Goal: Transaction & Acquisition: Purchase product/service

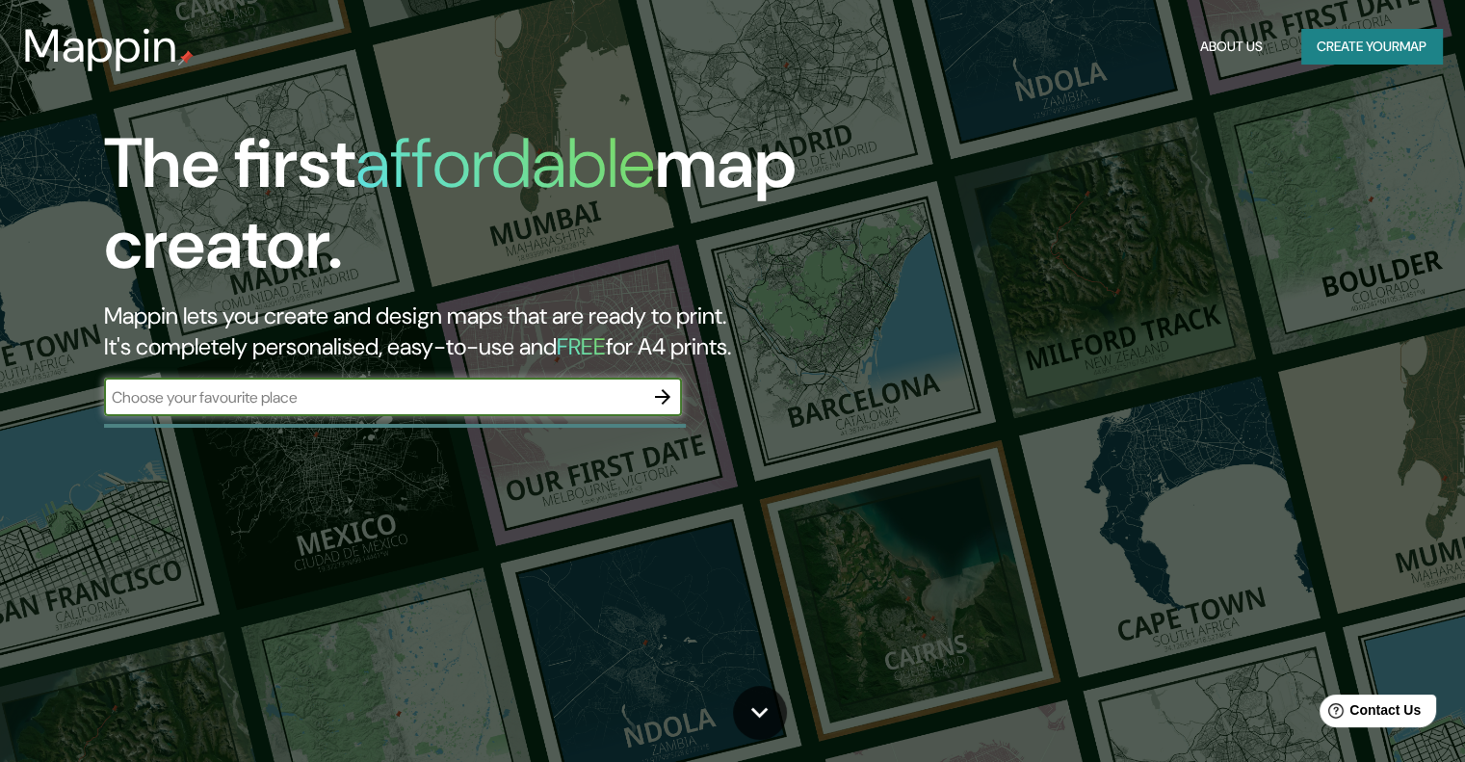
click at [355, 402] on input "text" at bounding box center [373, 397] width 539 height 22
type input "Cam. a Chulbac 68 Cam. a Chulbac 68, [GEOGRAPHIC_DATA], [GEOGRAPHIC_DATA], [GEO…"
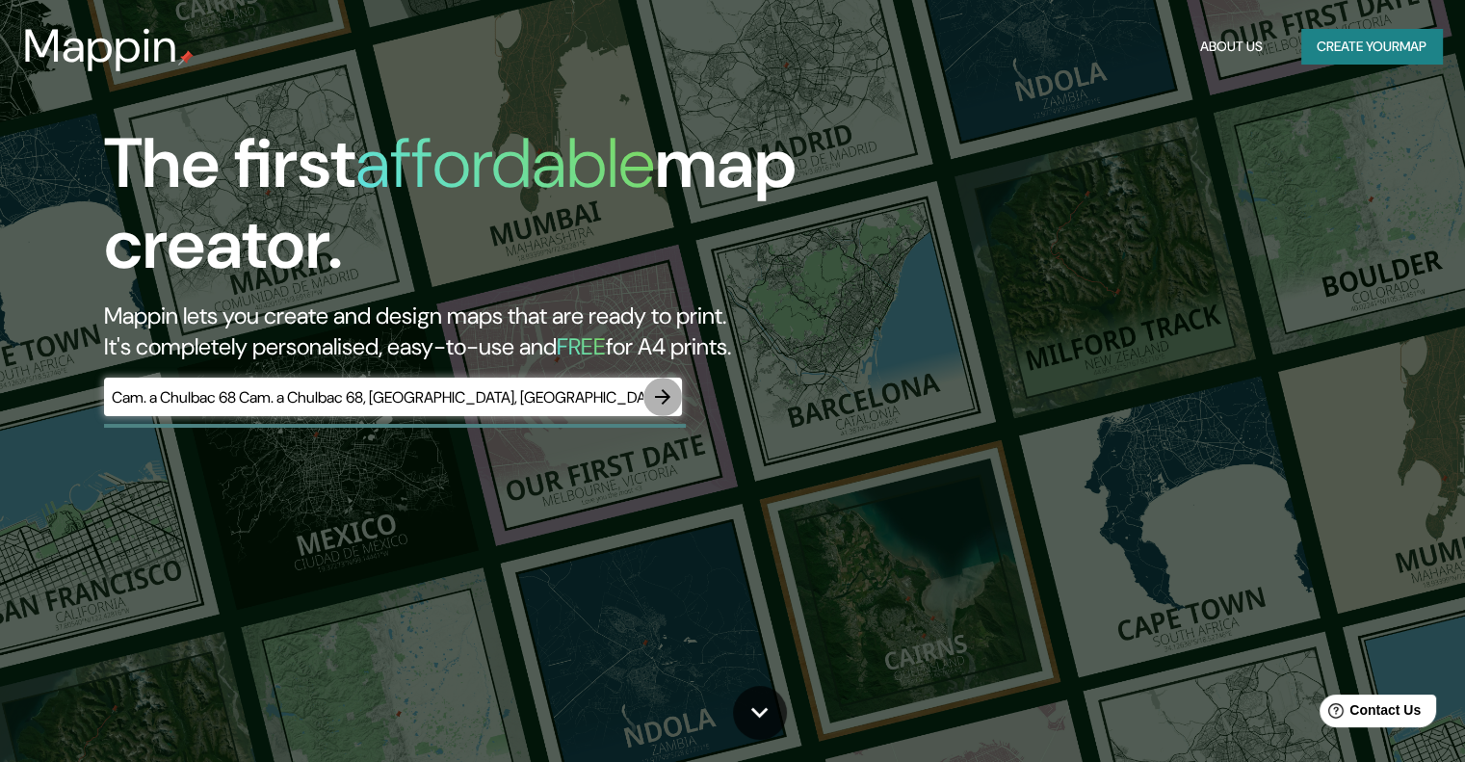
click at [669, 396] on icon "button" at bounding box center [662, 396] width 15 height 15
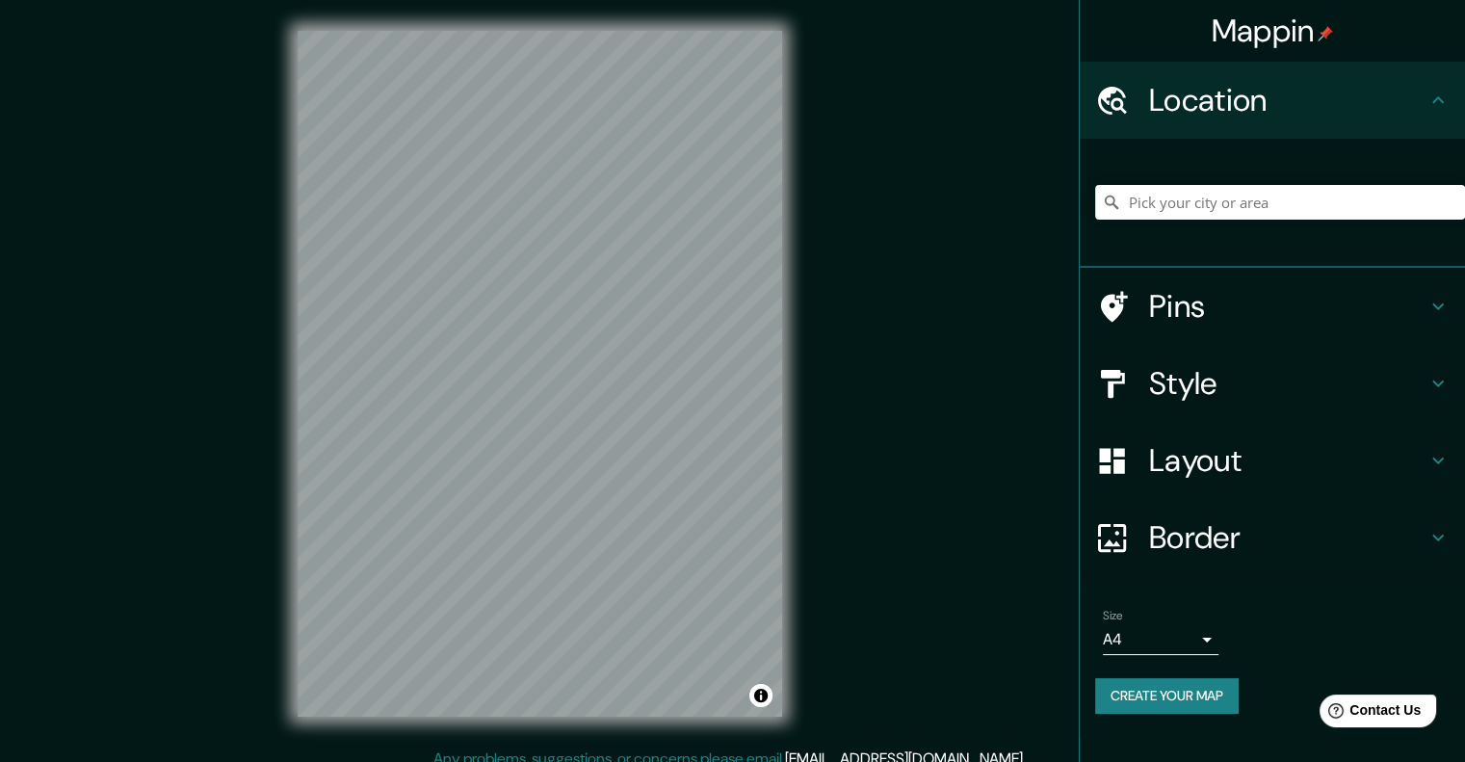
click at [1313, 386] on h4 "Style" at bounding box center [1287, 383] width 277 height 39
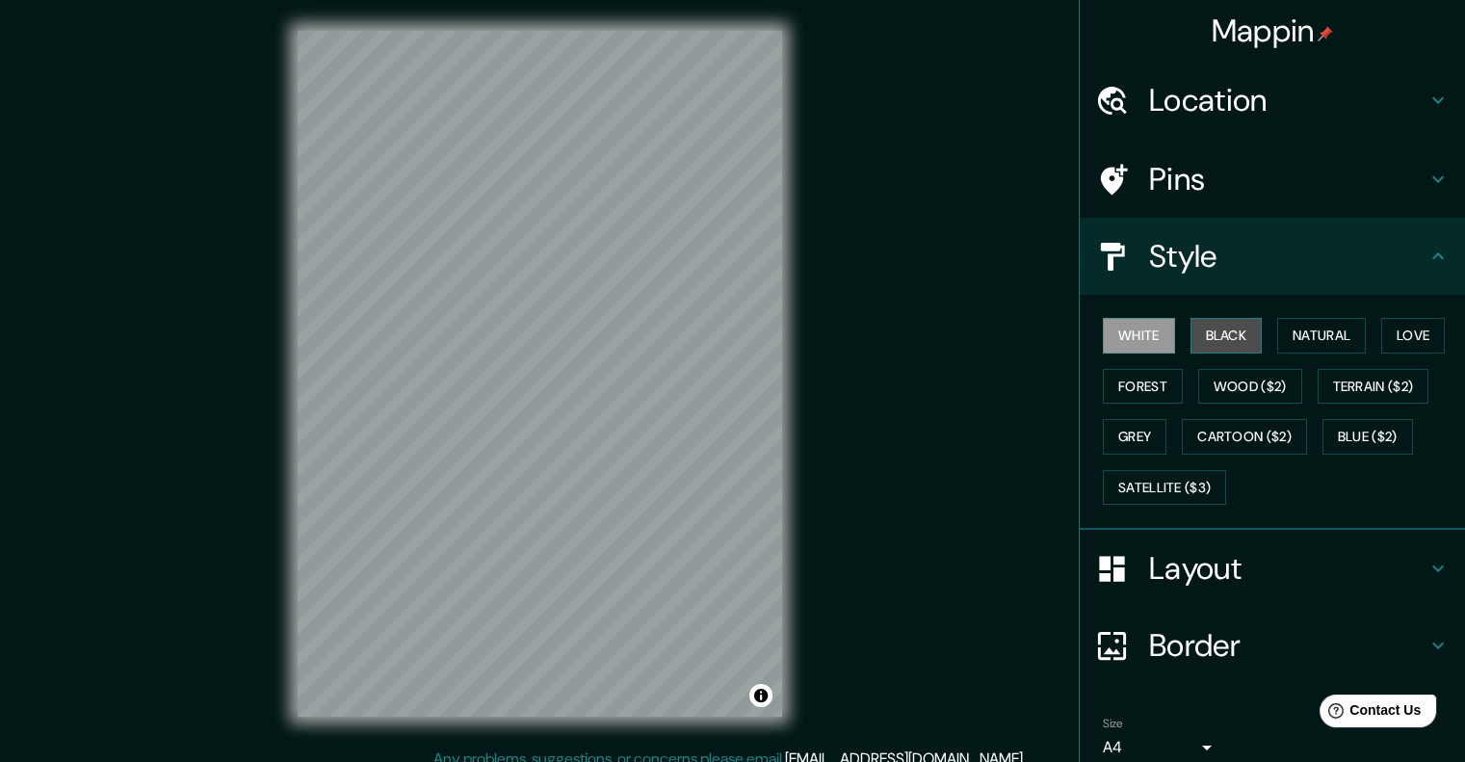
click at [1230, 350] on button "Black" at bounding box center [1227, 336] width 72 height 36
click at [1299, 342] on button "Natural" at bounding box center [1321, 336] width 89 height 36
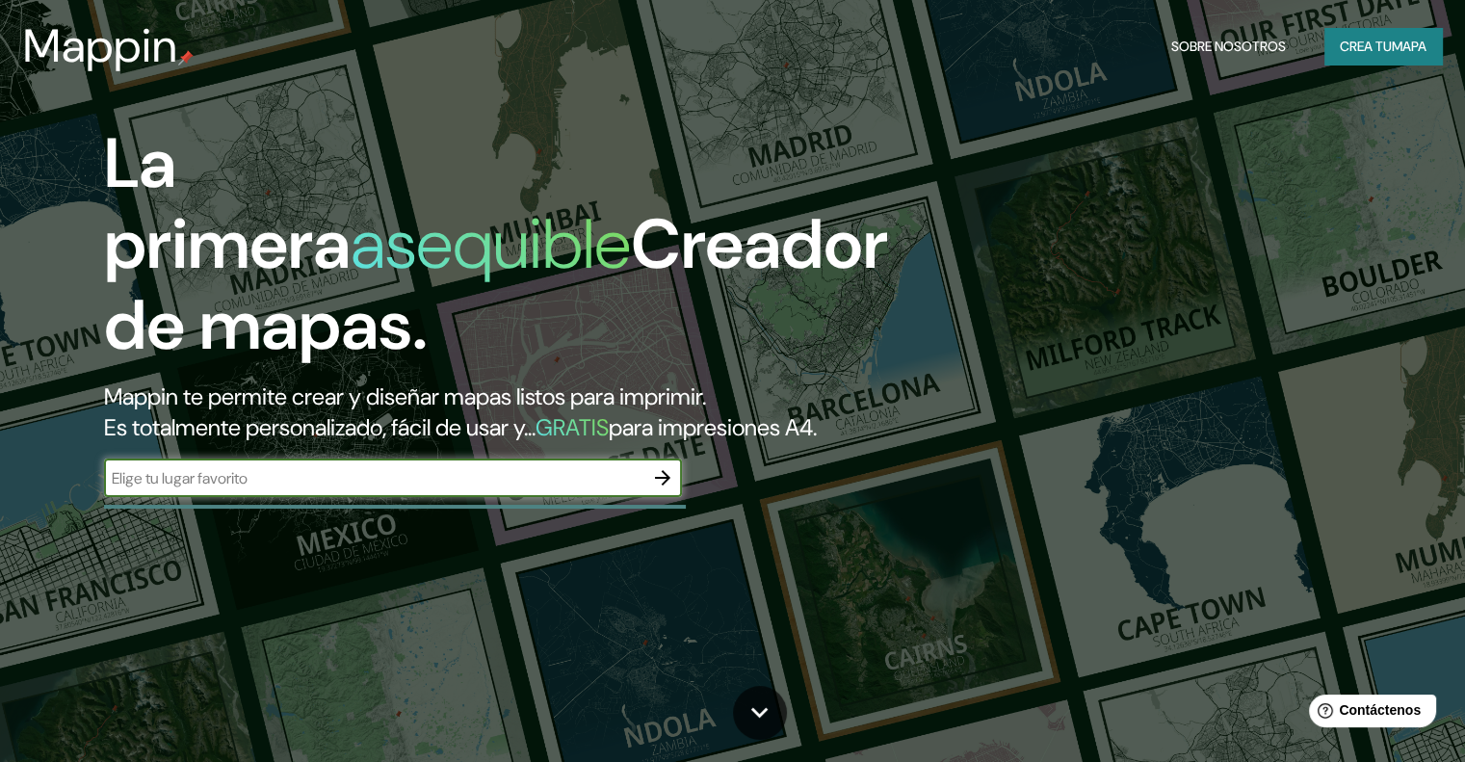
click at [408, 489] on input "text" at bounding box center [373, 478] width 539 height 22
type input "campeche"
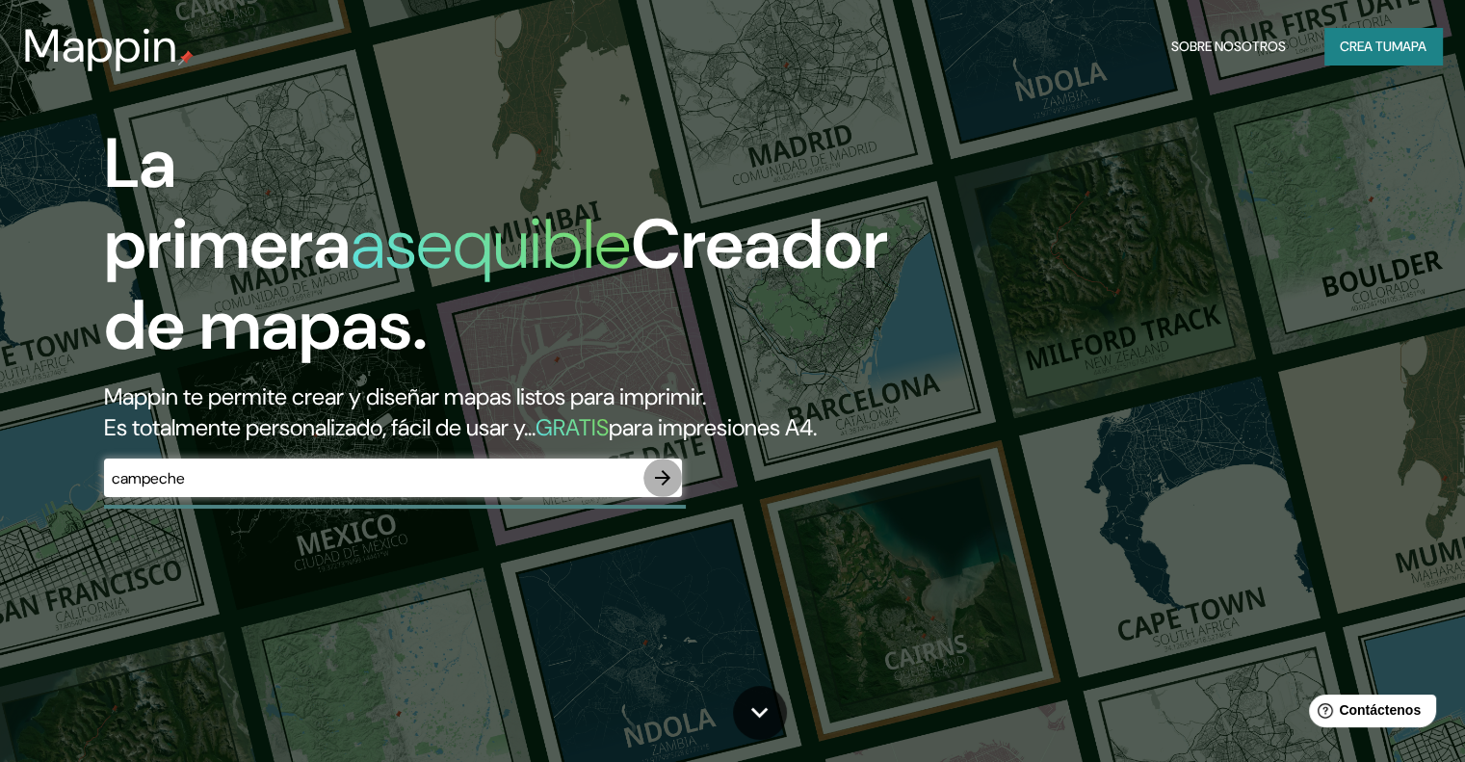
click at [669, 489] on icon "button" at bounding box center [662, 477] width 23 height 23
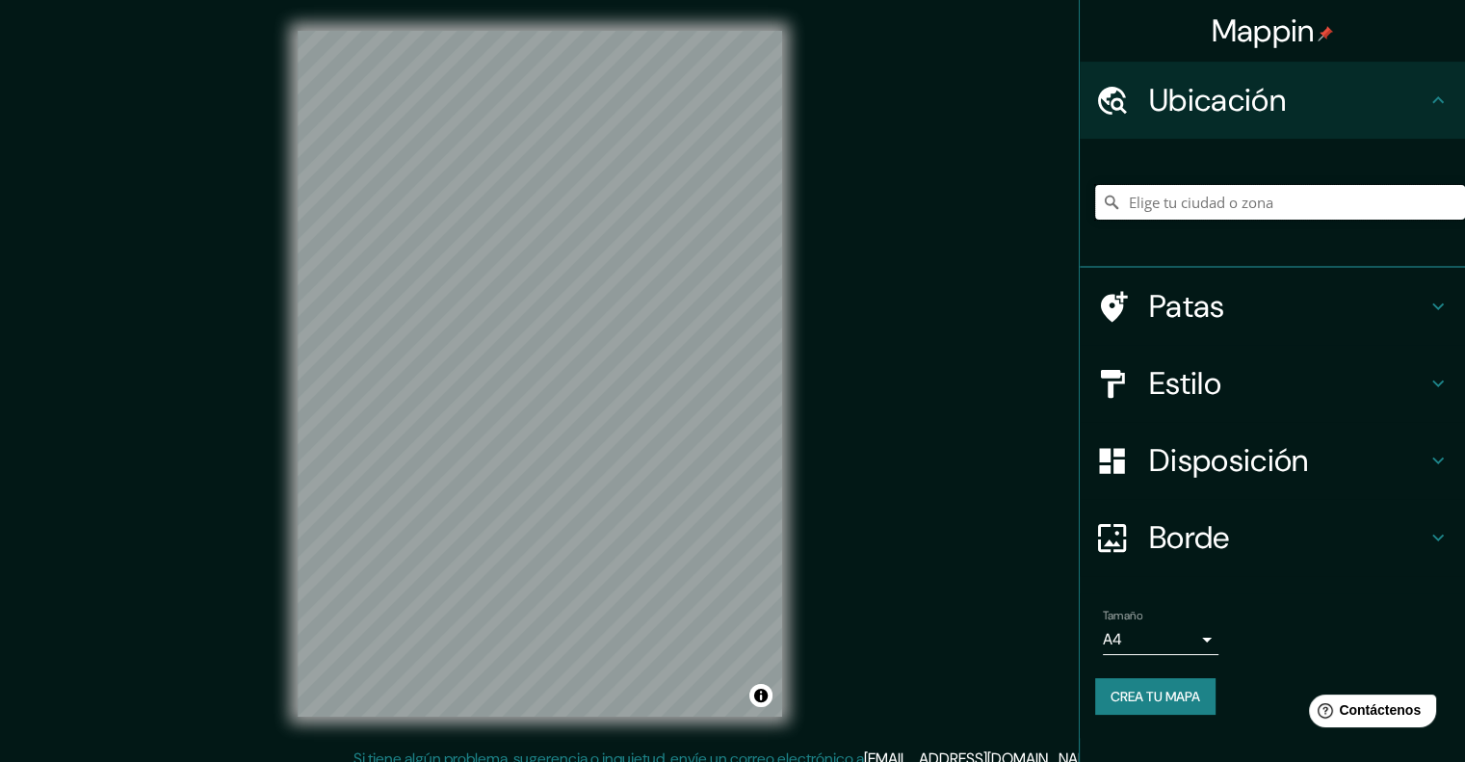
click at [1186, 200] on input "Elige tu ciudad o zona" at bounding box center [1280, 202] width 370 height 35
paste input "Cam. a Chulbac 68 Cam. a Chulbac 68, [GEOGRAPHIC_DATA], [GEOGRAPHIC_DATA][PERSO…"
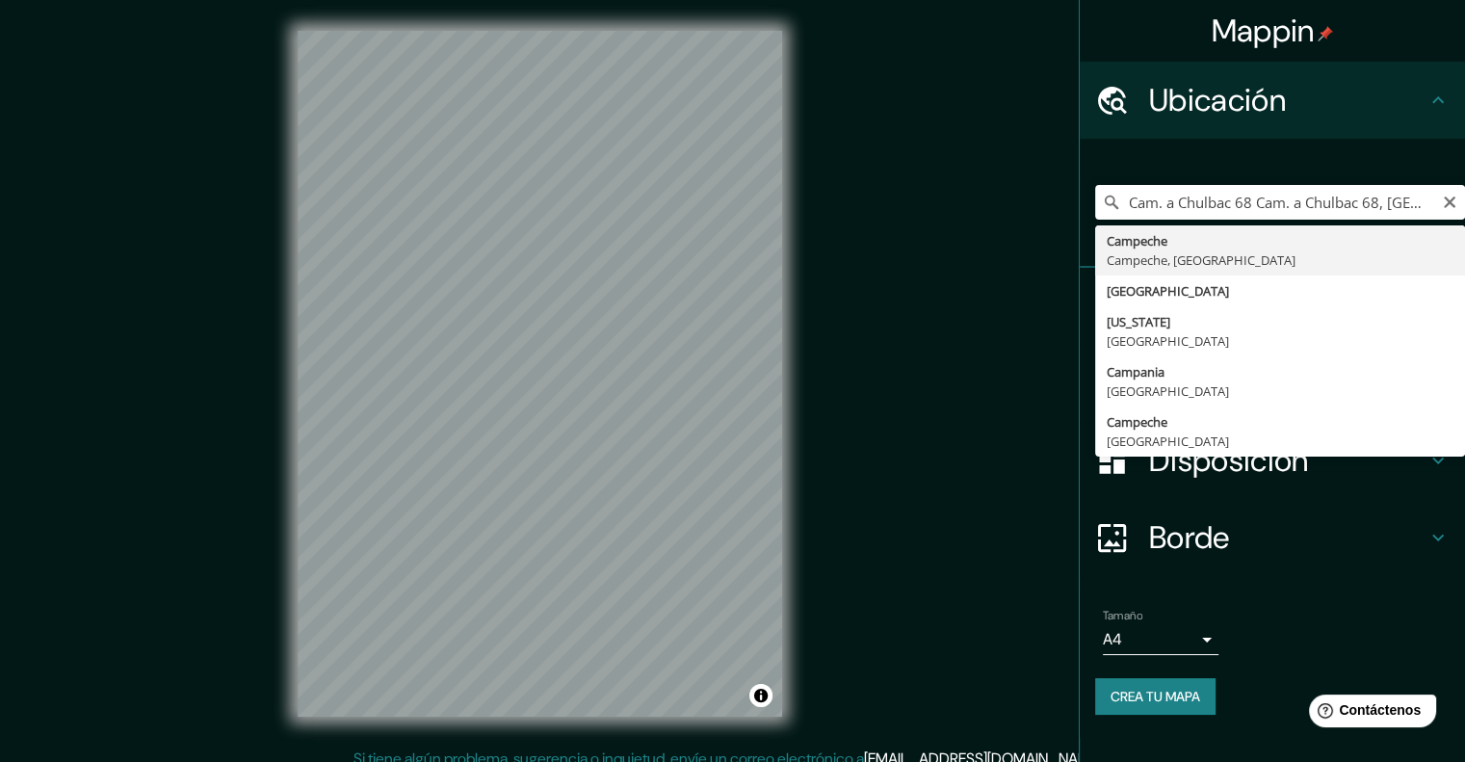
type input "Campeche, [GEOGRAPHIC_DATA], [GEOGRAPHIC_DATA]"
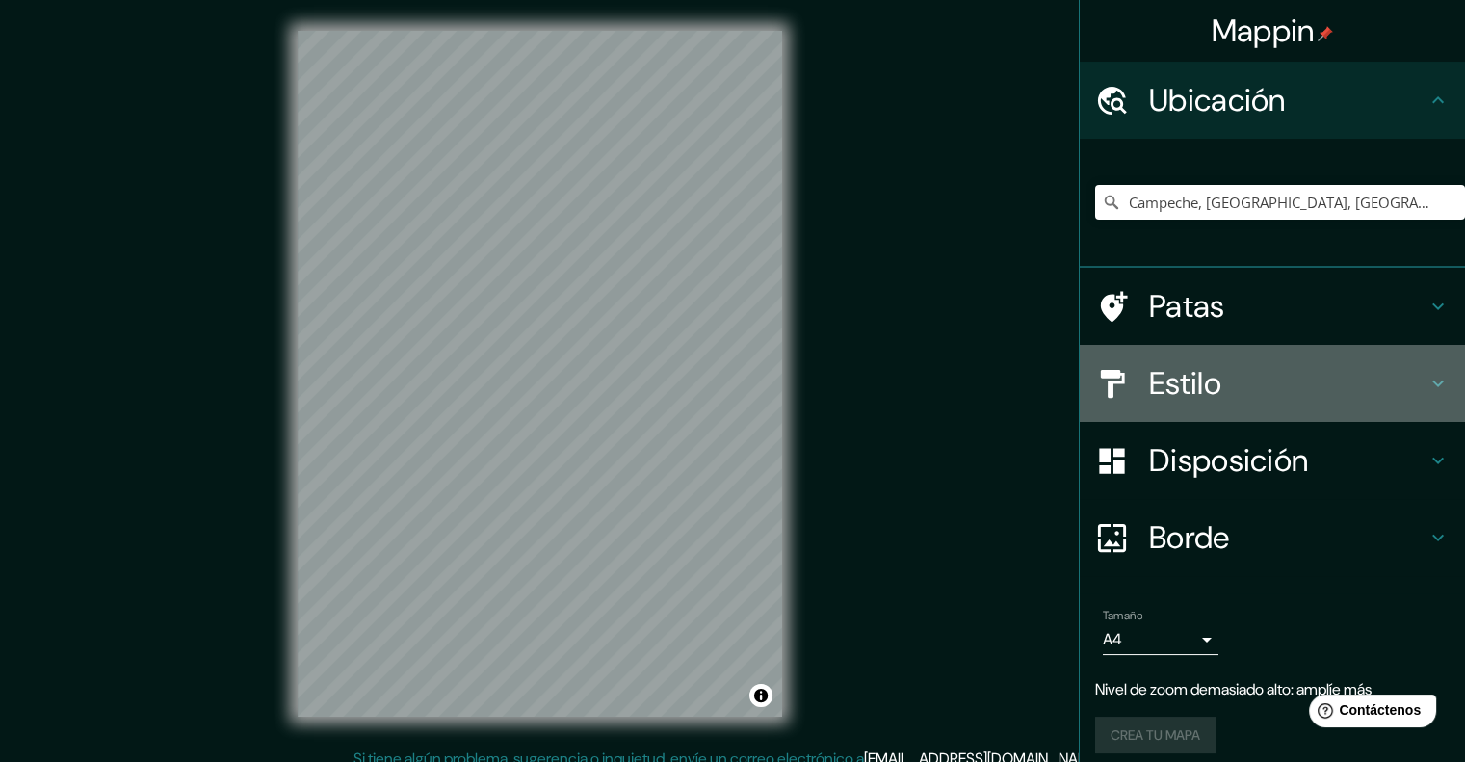
click at [1225, 379] on h4 "Estilo" at bounding box center [1287, 383] width 277 height 39
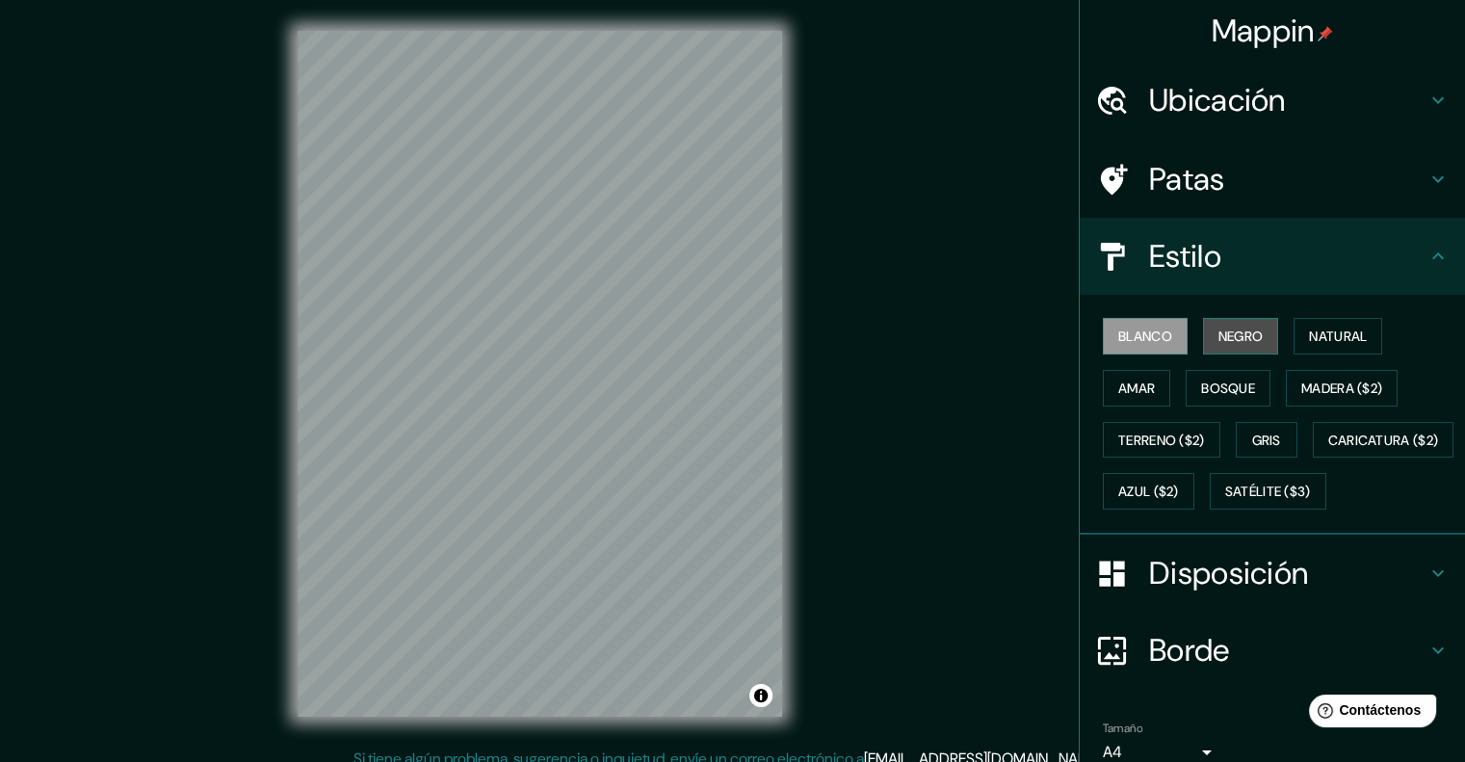
click at [1235, 351] on button "Negro" at bounding box center [1241, 336] width 76 height 37
click at [1118, 382] on font "Amar" at bounding box center [1136, 388] width 37 height 17
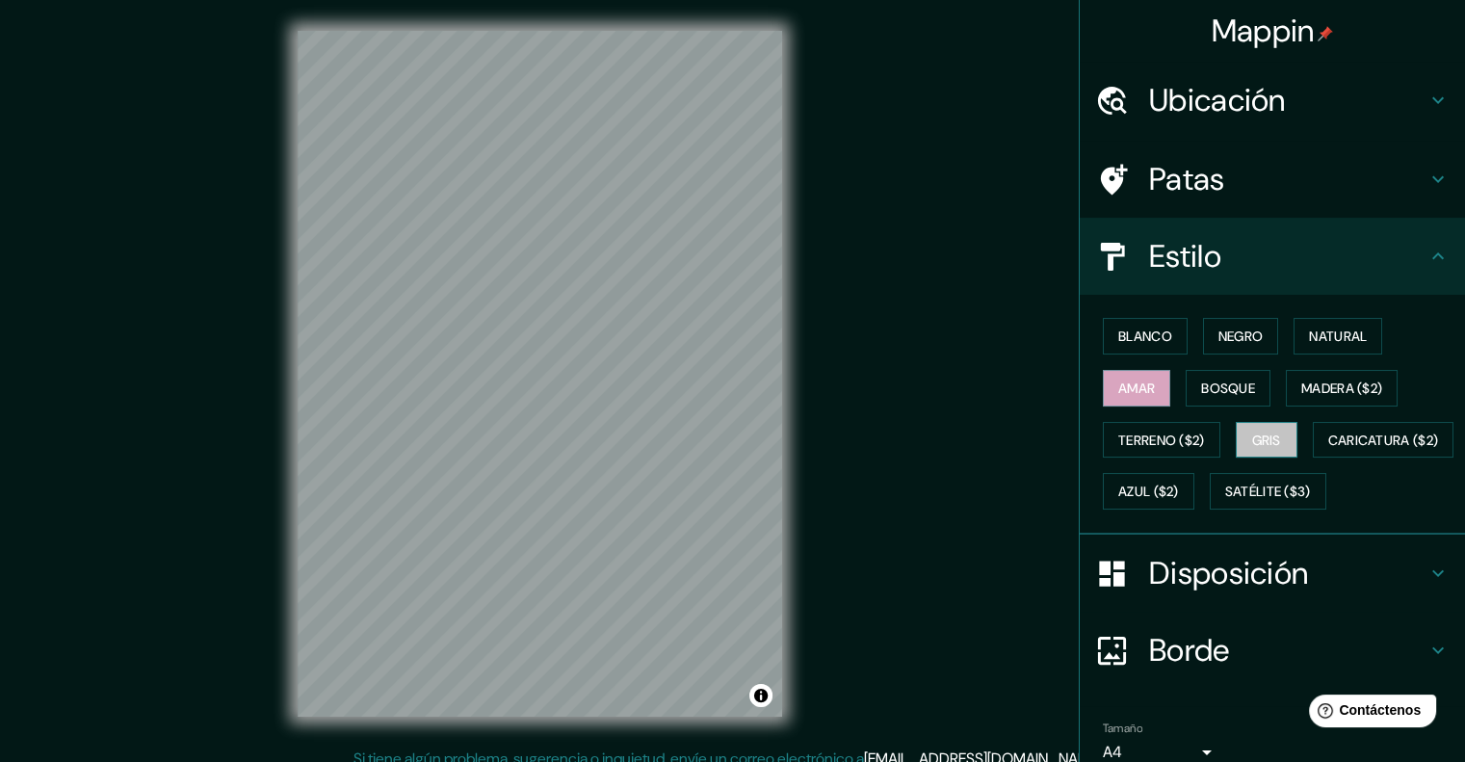
click at [1252, 438] on font "Gris" at bounding box center [1266, 440] width 29 height 17
click at [1154, 436] on font "Terreno ($2)" at bounding box center [1161, 440] width 87 height 17
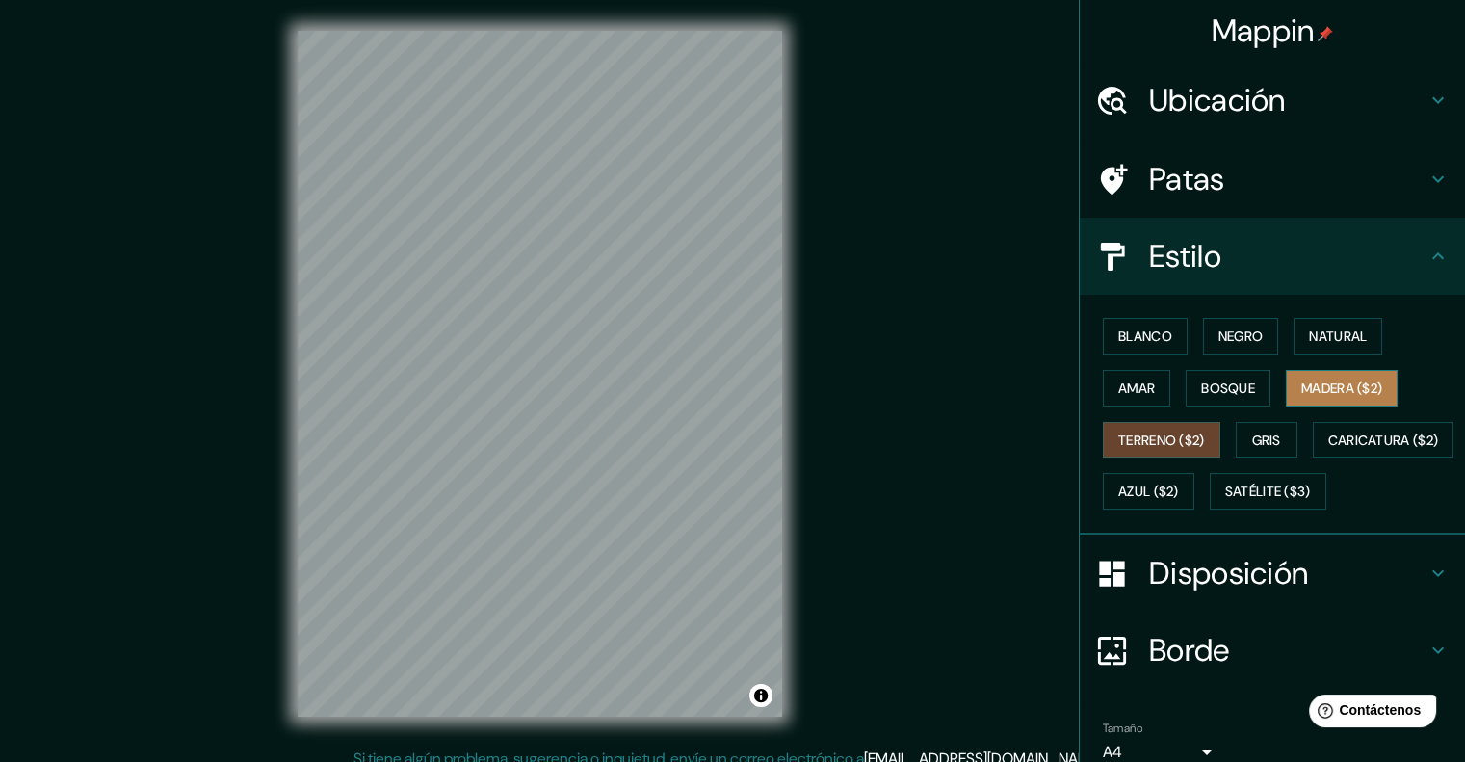
click at [1303, 388] on font "Madera ($2)" at bounding box center [1341, 388] width 81 height 17
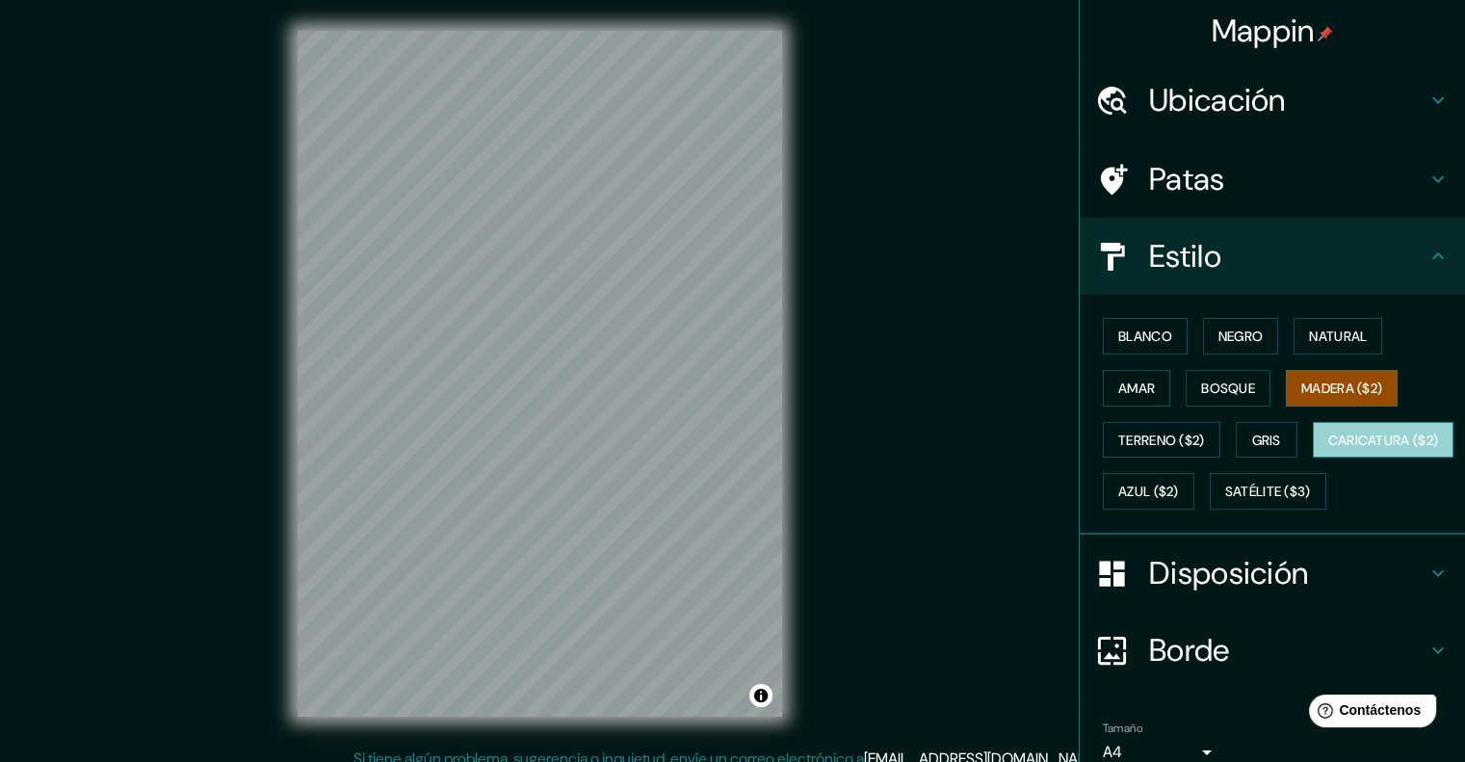
click at [1328, 449] on font "Caricatura ($2)" at bounding box center [1383, 440] width 111 height 17
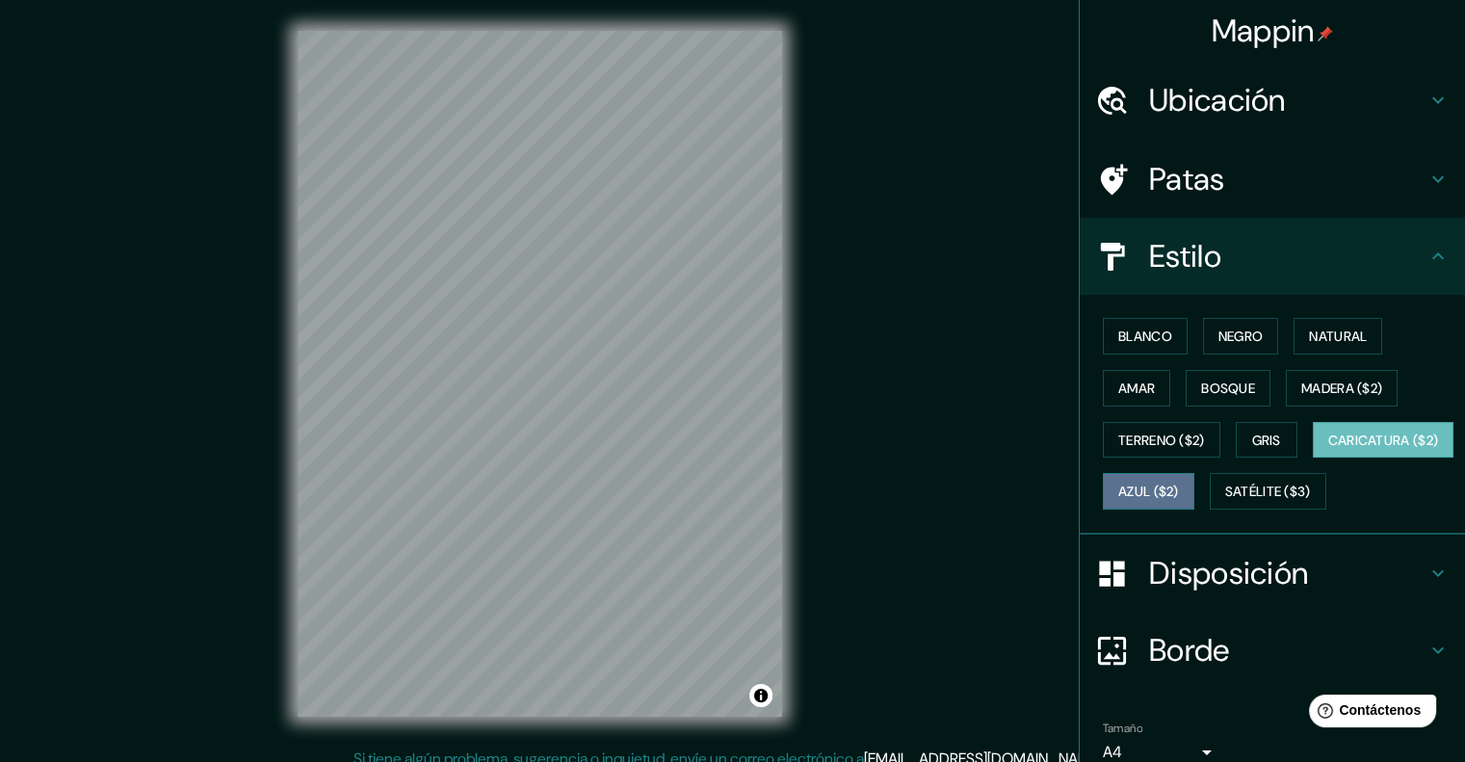
click at [1195, 476] on button "Azul ($2)" at bounding box center [1149, 491] width 92 height 37
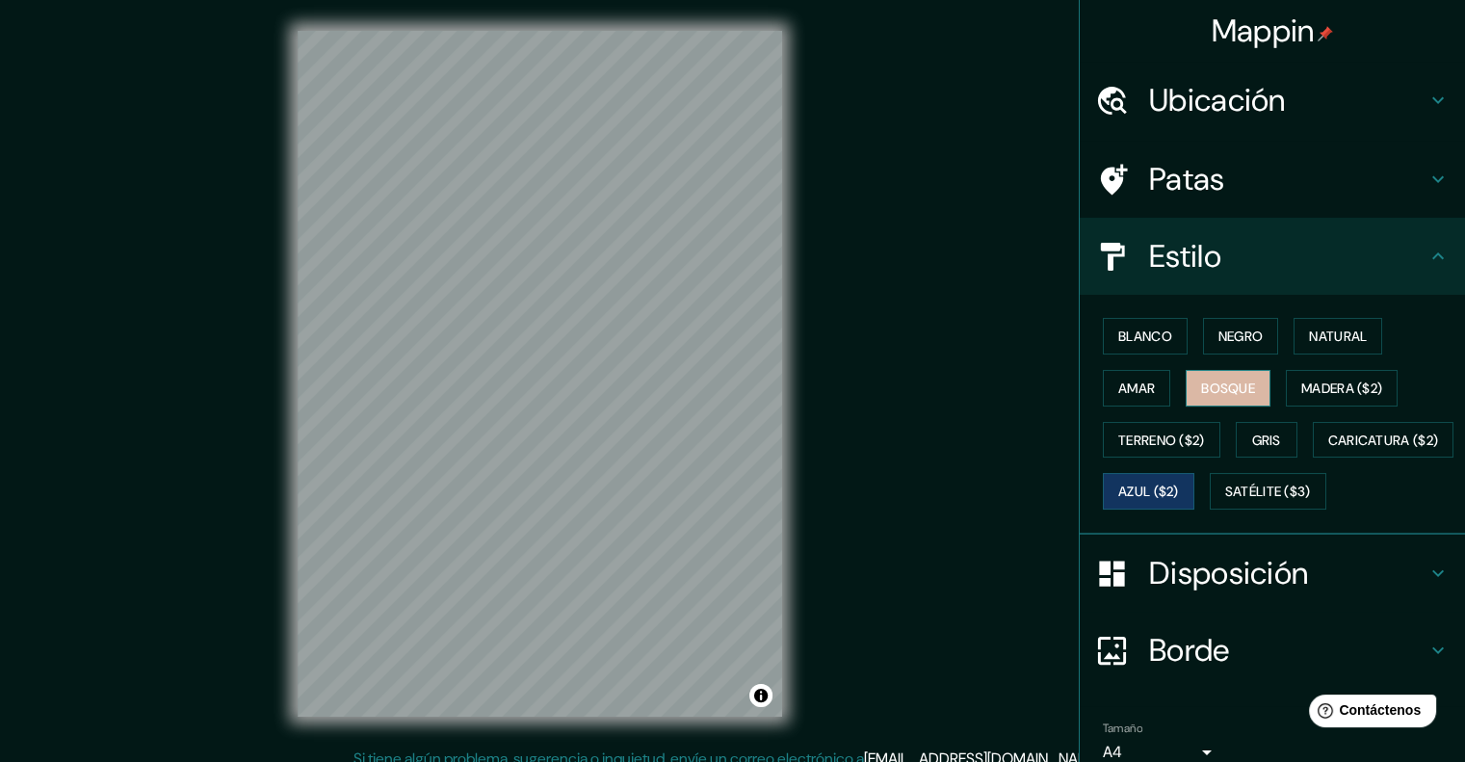
click at [1223, 392] on font "Bosque" at bounding box center [1228, 388] width 54 height 17
click at [1221, 329] on font "Negro" at bounding box center [1241, 336] width 45 height 17
